Goal: Task Accomplishment & Management: Manage account settings

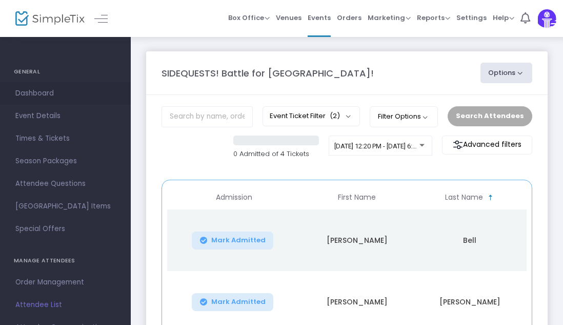
click at [35, 91] on span "Dashboard" at bounding box center [65, 93] width 100 height 13
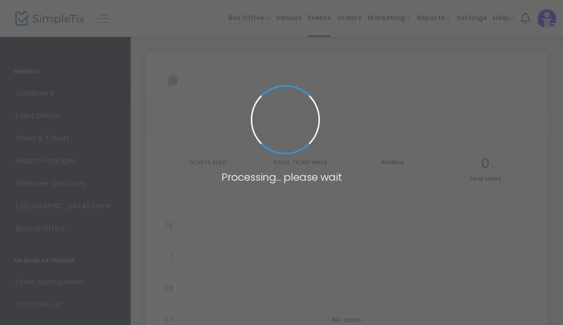
type input "https://www.simpletix.com/e/sidequests-battle-for-pumpkinville-tickets-240777"
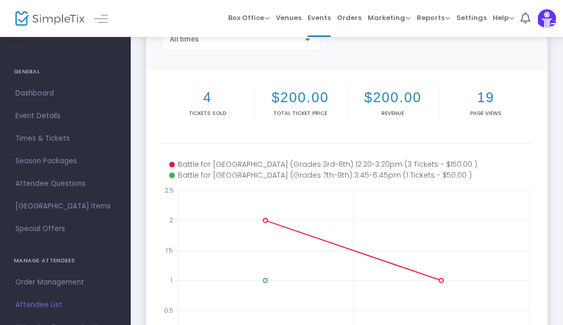
scroll to position [100, 0]
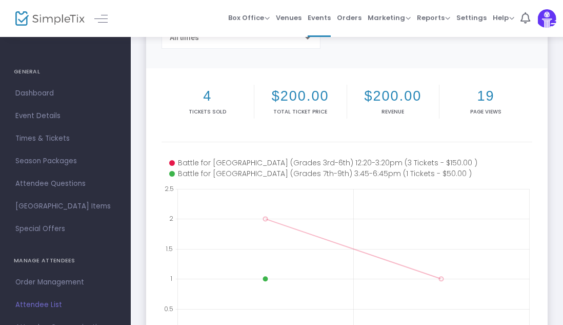
click at [228, 176] on icon at bounding box center [301, 173] width 264 height 11
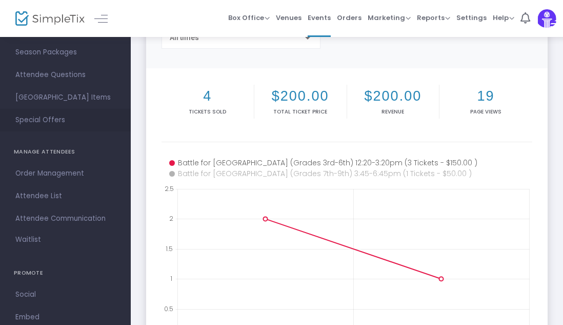
scroll to position [110, 0]
click at [52, 172] on span "Order Management" at bounding box center [65, 172] width 100 height 13
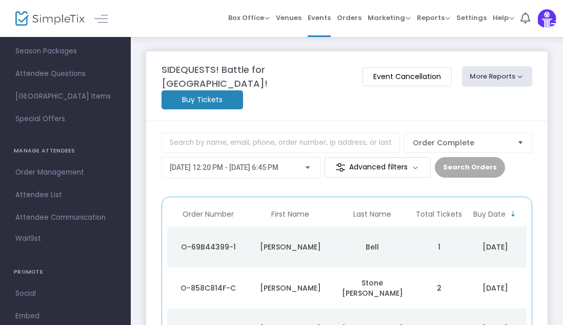
click at [360, 157] on m-button "Advanced filters" at bounding box center [378, 167] width 106 height 21
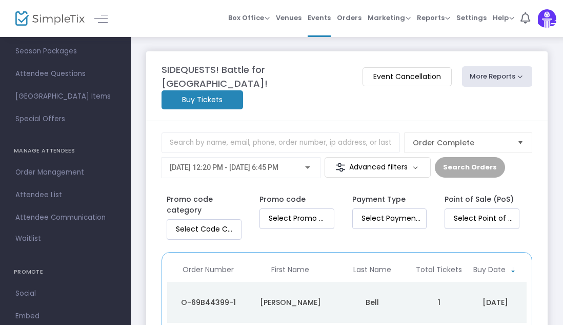
click at [360, 157] on m-button "Advanced filters" at bounding box center [378, 167] width 106 height 21
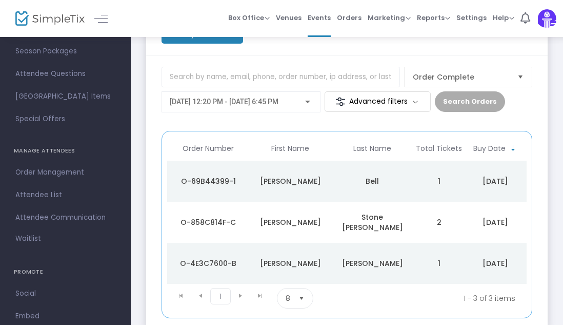
scroll to position [70, 0]
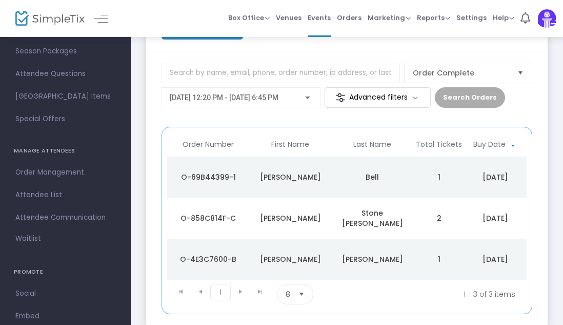
click at [356, 254] on div "[PERSON_NAME]" at bounding box center [372, 259] width 77 height 10
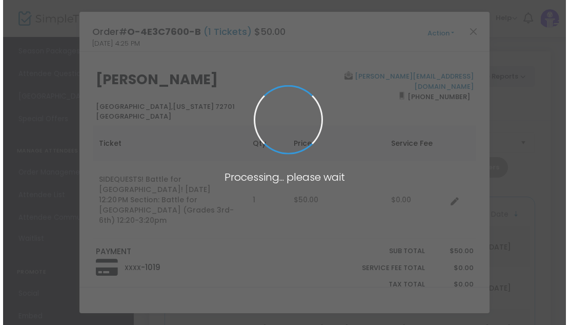
scroll to position [0, 0]
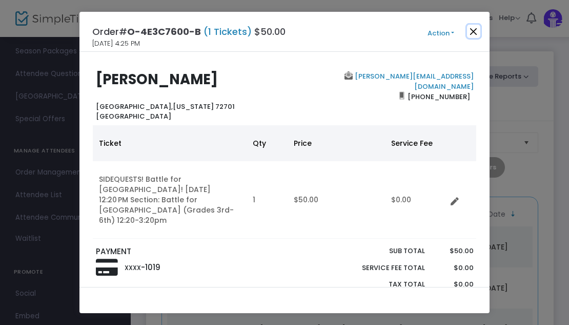
click at [473, 32] on button "Close" at bounding box center [473, 31] width 13 height 13
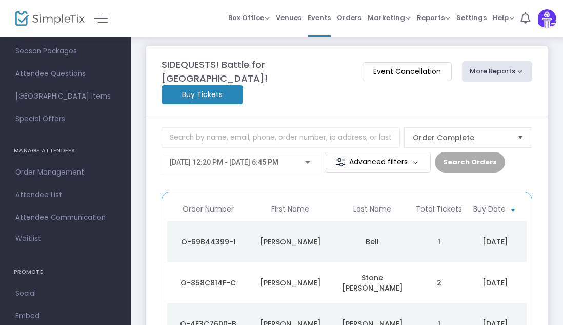
scroll to position [6, 0]
click at [258, 236] on div "[PERSON_NAME]" at bounding box center [290, 241] width 77 height 10
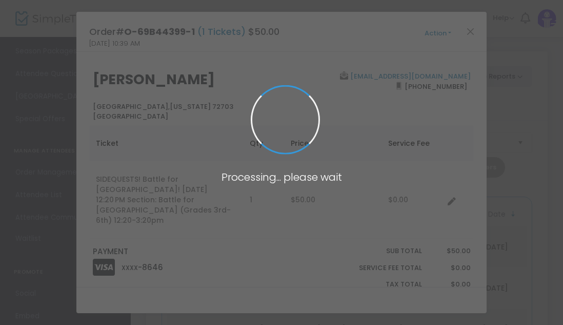
scroll to position [0, 0]
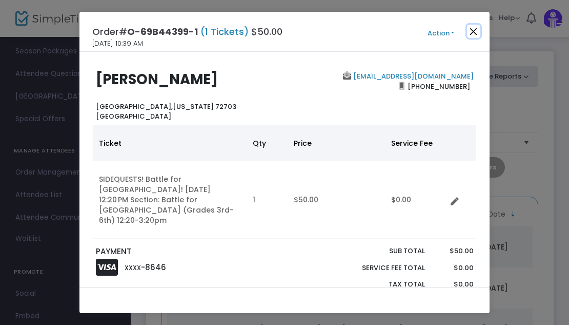
click at [475, 31] on button "Close" at bounding box center [473, 31] width 13 height 13
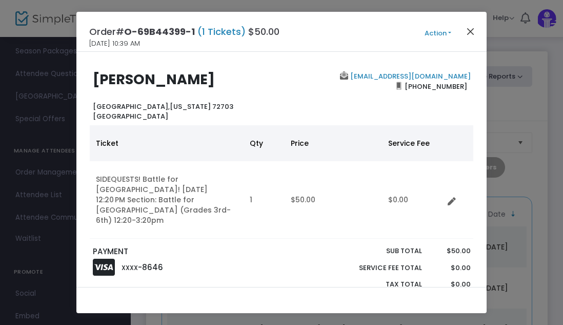
scroll to position [6, 0]
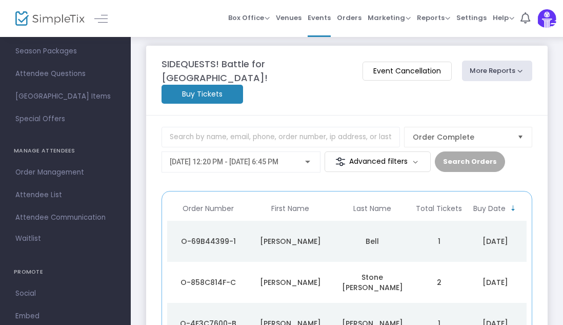
click at [318, 277] on div "[PERSON_NAME]" at bounding box center [290, 282] width 77 height 10
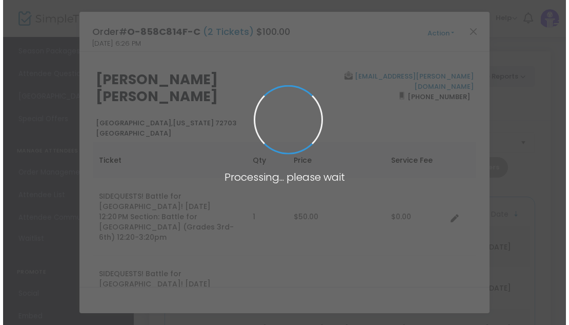
scroll to position [0, 0]
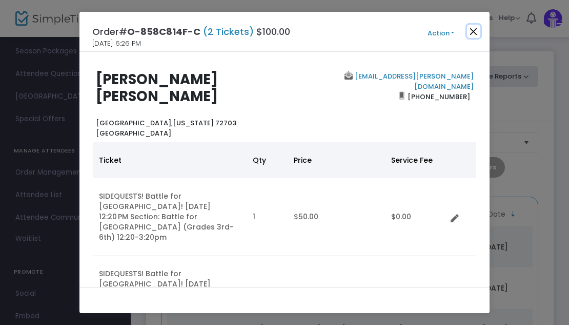
click at [473, 32] on button "Close" at bounding box center [473, 31] width 13 height 13
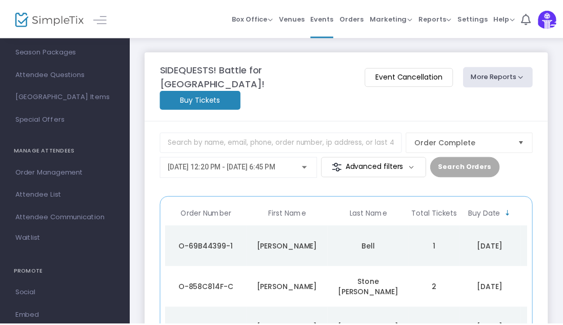
scroll to position [6, 0]
